Goal: Task Accomplishment & Management: Manage account settings

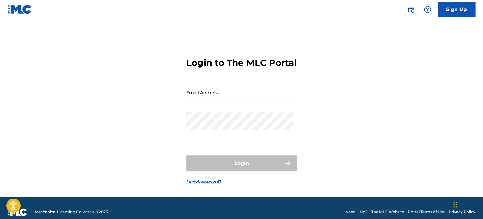
click at [220, 101] on input "Email Address" at bounding box center [239, 93] width 107 height 18
type input "[EMAIL_ADDRESS][DOMAIN_NAME]"
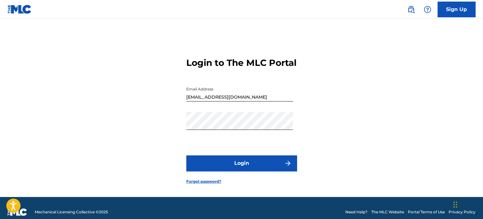
click at [219, 170] on button "Login" at bounding box center [241, 163] width 110 height 16
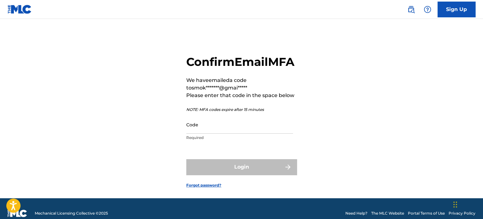
click at [212, 134] on input "Code" at bounding box center [239, 125] width 107 height 18
paste input "028831"
drag, startPoint x: 189, startPoint y: 145, endPoint x: 191, endPoint y: 157, distance: 12.0
click at [189, 134] on input "028831" at bounding box center [239, 125] width 107 height 18
click at [188, 134] on input "028831" at bounding box center [239, 125] width 107 height 18
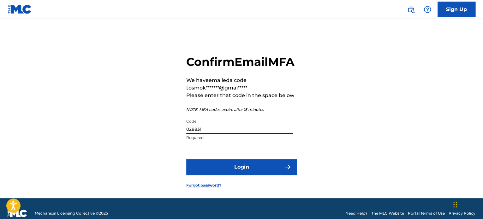
type input "028831"
click at [214, 175] on button "Login" at bounding box center [241, 167] width 110 height 16
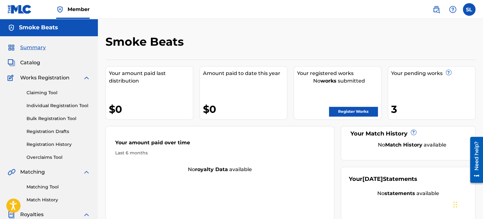
click at [23, 11] on img at bounding box center [20, 9] width 24 height 9
click at [474, 7] on div "SL SL STYREAN [PERSON_NAME] [EMAIL_ADDRESS][DOMAIN_NAME] Notification Preferenc…" at bounding box center [450, 9] width 49 height 13
click at [474, 9] on label at bounding box center [468, 9] width 13 height 13
click at [469, 9] on input "SL [PERSON_NAME] [EMAIL_ADDRESS][DOMAIN_NAME] Notification Preferences Profile …" at bounding box center [469, 9] width 0 height 0
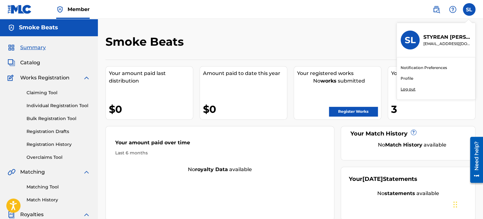
click at [411, 90] on p "Log out" at bounding box center [407, 89] width 15 height 6
click at [469, 9] on input "SL [PERSON_NAME] [EMAIL_ADDRESS][DOMAIN_NAME] Notification Preferences Profile …" at bounding box center [469, 9] width 0 height 0
